Goal: Transaction & Acquisition: Download file/media

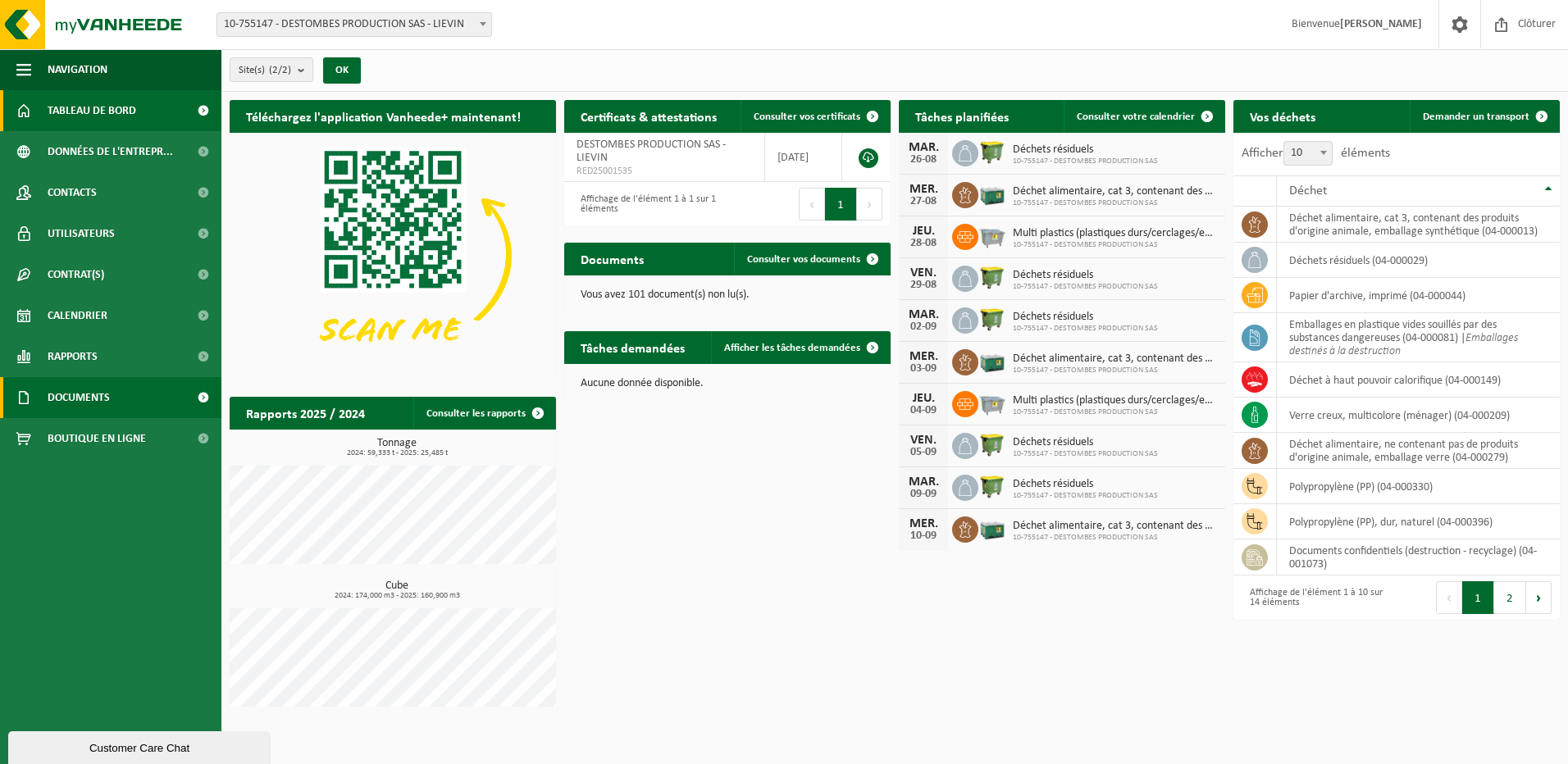
click at [199, 394] on span at bounding box center [203, 398] width 37 height 41
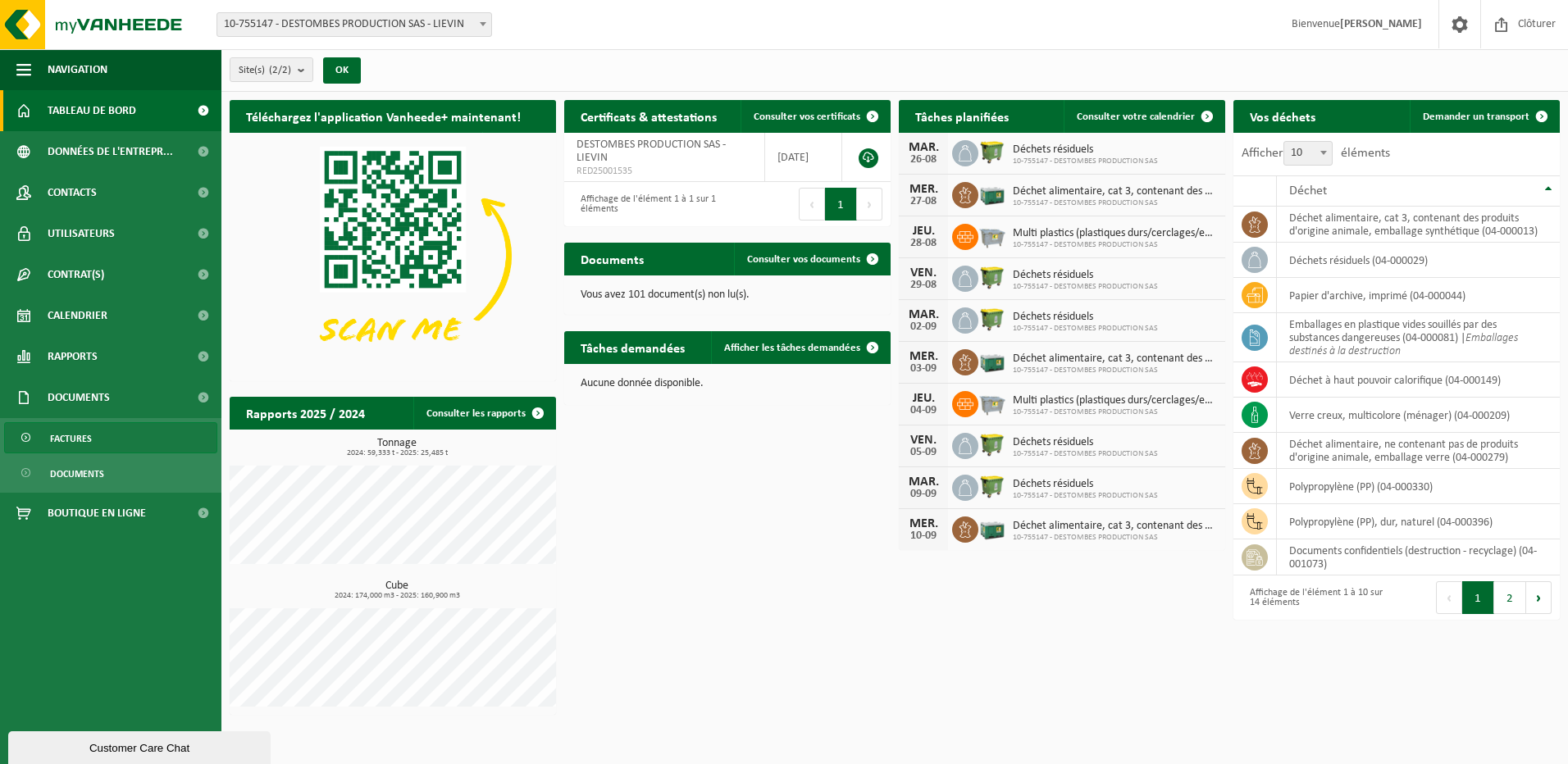
click at [82, 431] on span "Factures" at bounding box center [71, 438] width 42 height 31
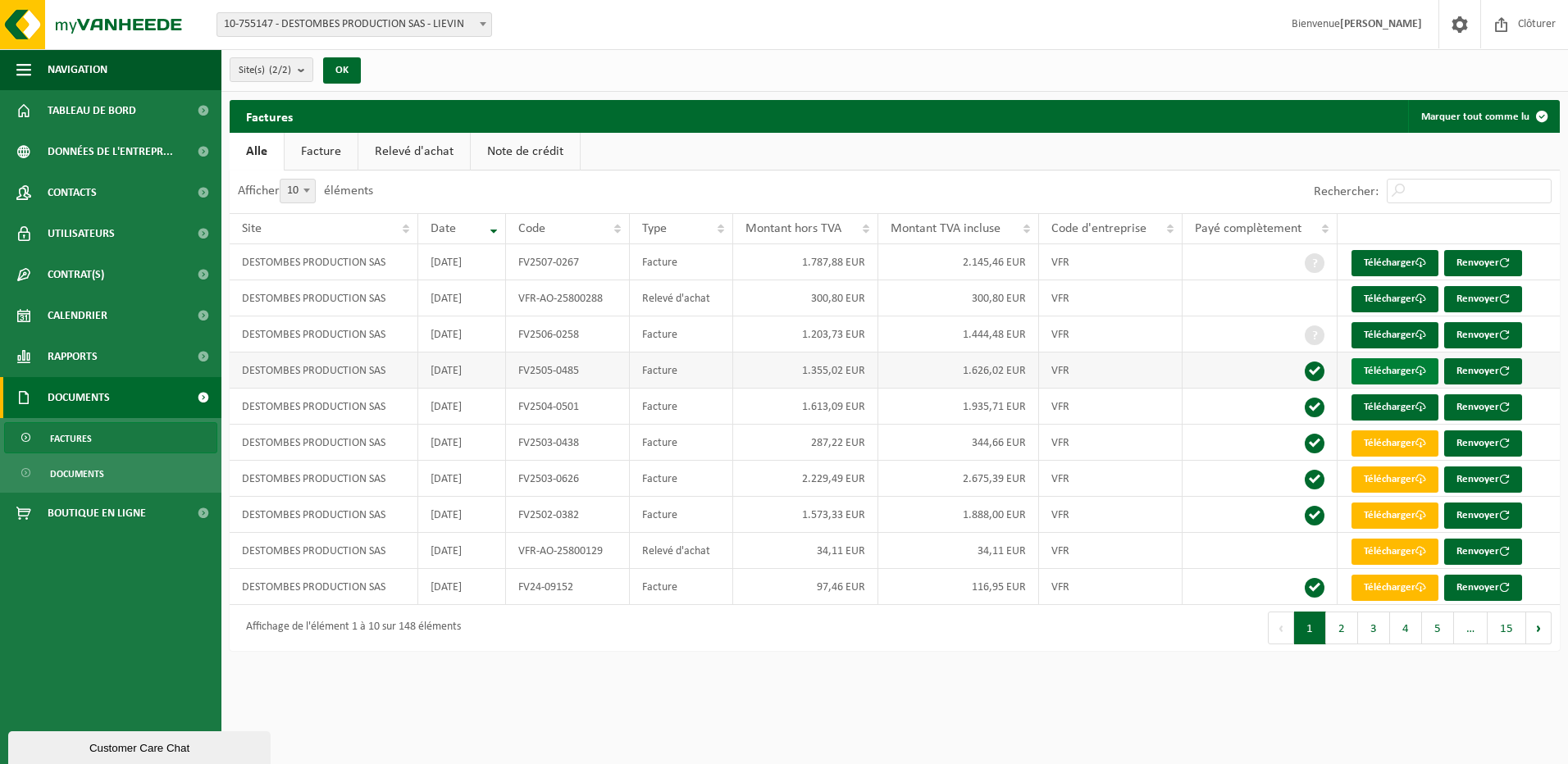
click at [1374, 370] on link "Télécharger" at bounding box center [1395, 371] width 87 height 26
click at [488, 697] on html "Site: 10-755147 - DESTOMBES PRODUCTION SAS - LIEVIN 01-068054 - DESTOMBES PRODU…" at bounding box center [784, 382] width 1568 height 764
click at [485, 726] on html "Site: 10-755147 - DESTOMBES PRODUCTION SAS - LIEVIN 01-068054 - DESTOMBES PRODU…" at bounding box center [784, 382] width 1568 height 764
click at [1369, 550] on link "Télécharger" at bounding box center [1395, 552] width 87 height 26
click at [1318, 334] on span at bounding box center [1314, 334] width 20 height 20
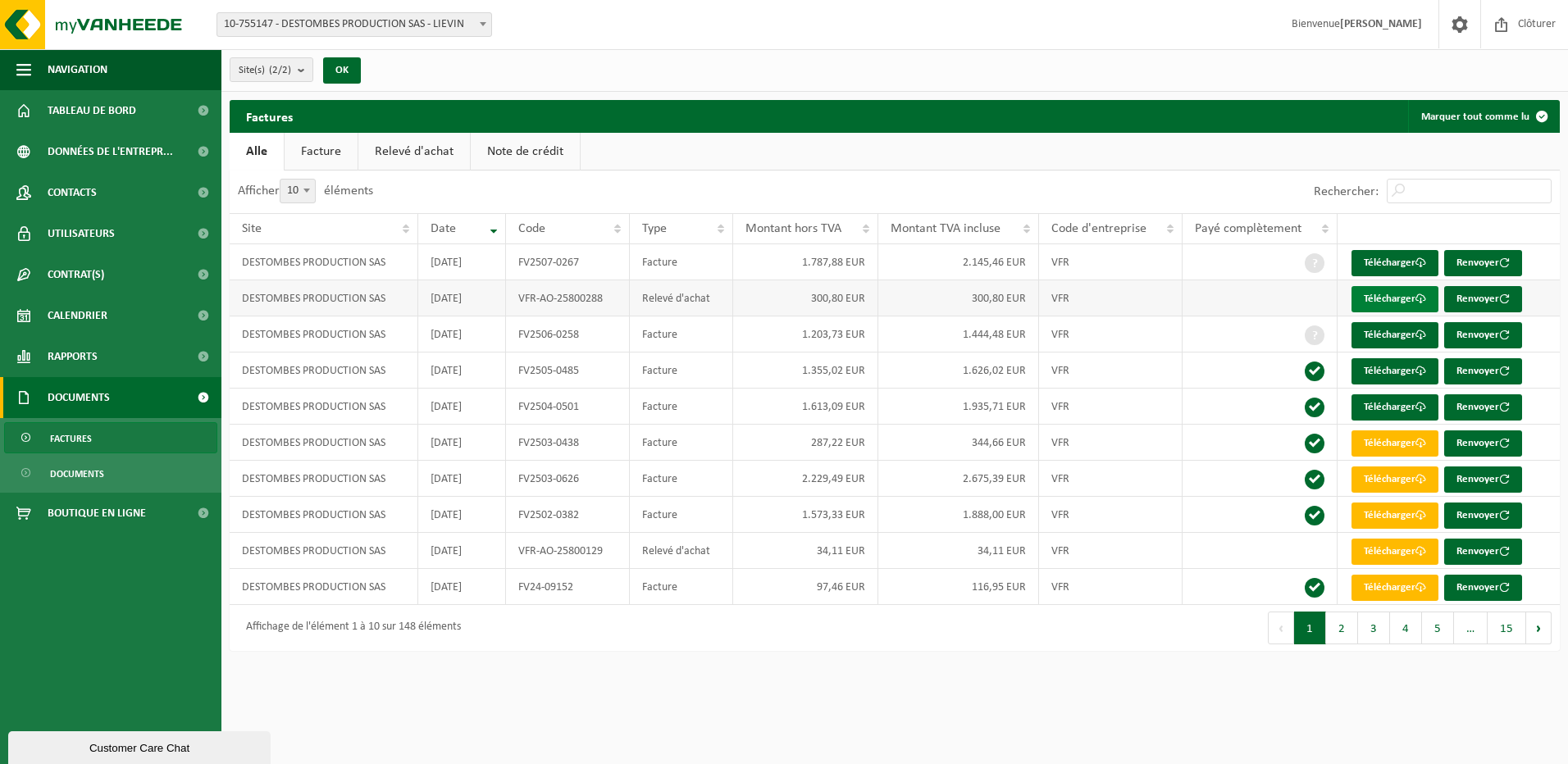
click at [1384, 298] on link "Télécharger" at bounding box center [1395, 299] width 87 height 26
click at [1399, 403] on link "Télécharger" at bounding box center [1395, 407] width 87 height 26
click at [1383, 362] on link "Télécharger" at bounding box center [1395, 371] width 87 height 26
click at [1371, 334] on link "Télécharger" at bounding box center [1395, 335] width 87 height 26
drag, startPoint x: 1331, startPoint y: 696, endPoint x: 1334, endPoint y: 687, distance: 9.5
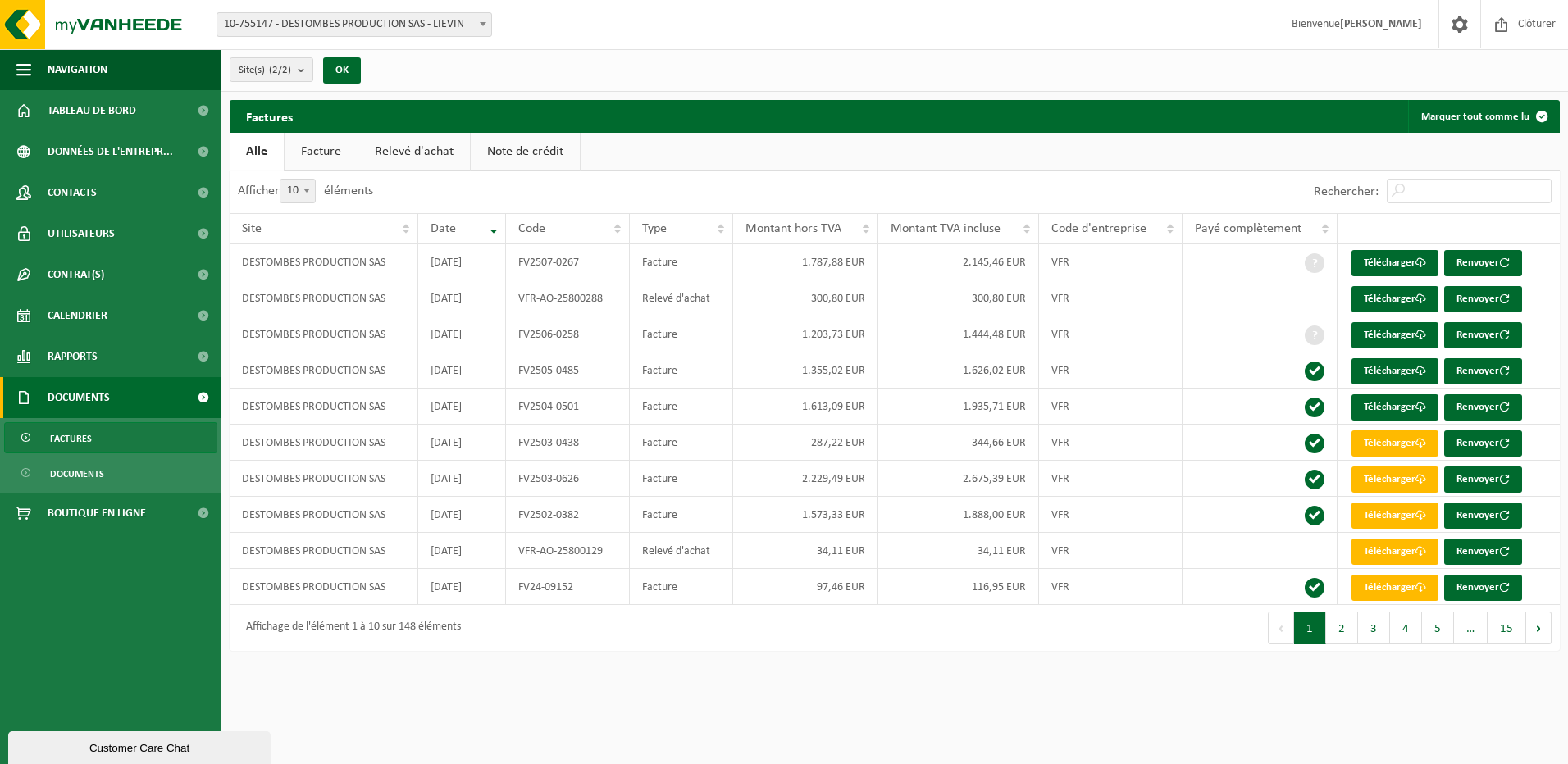
click at [1332, 696] on html "Site: 10-755147 - DESTOMBES PRODUCTION SAS - LIEVIN 01-068054 - DESTOMBES PRODU…" at bounding box center [784, 382] width 1568 height 764
click at [1391, 253] on link "Télécharger" at bounding box center [1395, 263] width 87 height 26
drag, startPoint x: 1172, startPoint y: 710, endPoint x: 1175, endPoint y: 697, distance: 13.3
click at [1172, 709] on html "Site: 10-755147 - DESTOMBES PRODUCTION SAS - LIEVIN 01-068054 - DESTOMBES PRODU…" at bounding box center [784, 382] width 1568 height 764
